Goal: Task Accomplishment & Management: Use online tool/utility

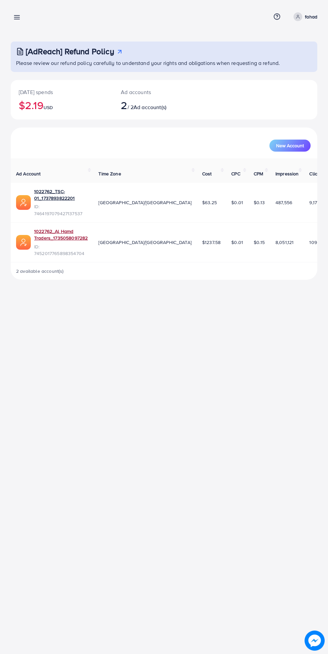
click at [64, 228] on link "1022762_Al Hamd Traders_1735058097282" at bounding box center [61, 235] width 54 height 14
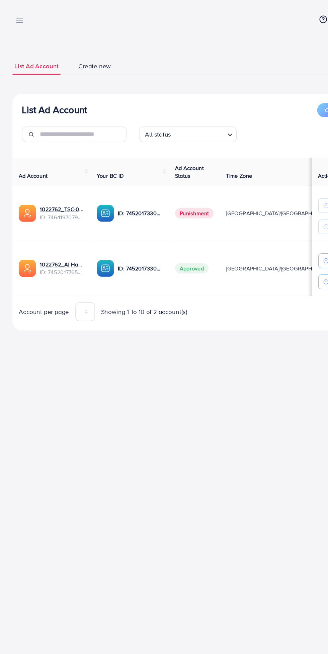
click at [17, 18] on icon at bounding box center [16, 17] width 7 height 7
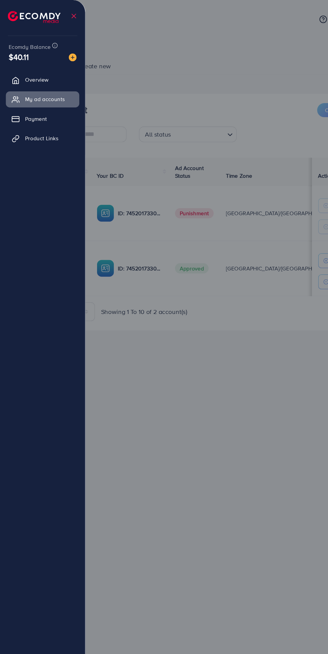
click at [42, 118] on span "Product Links" at bounding box center [35, 118] width 29 height 7
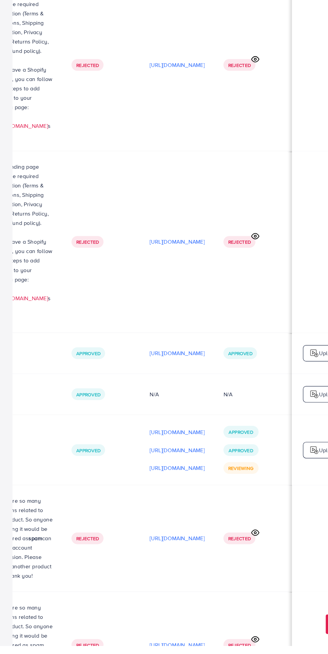
scroll to position [904, 0]
click at [156, 497] on p "[URL][DOMAIN_NAME]" at bounding box center [151, 501] width 47 height 8
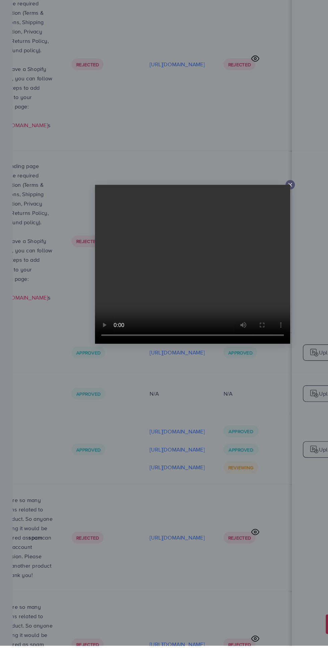
click at [248, 262] on icon at bounding box center [248, 258] width 5 height 5
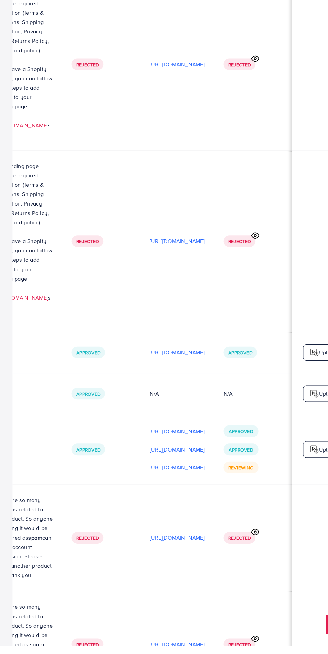
click at [273, 607] on td at bounding box center [283, 652] width 67 height 91
